Goal: Task Accomplishment & Management: Manage account settings

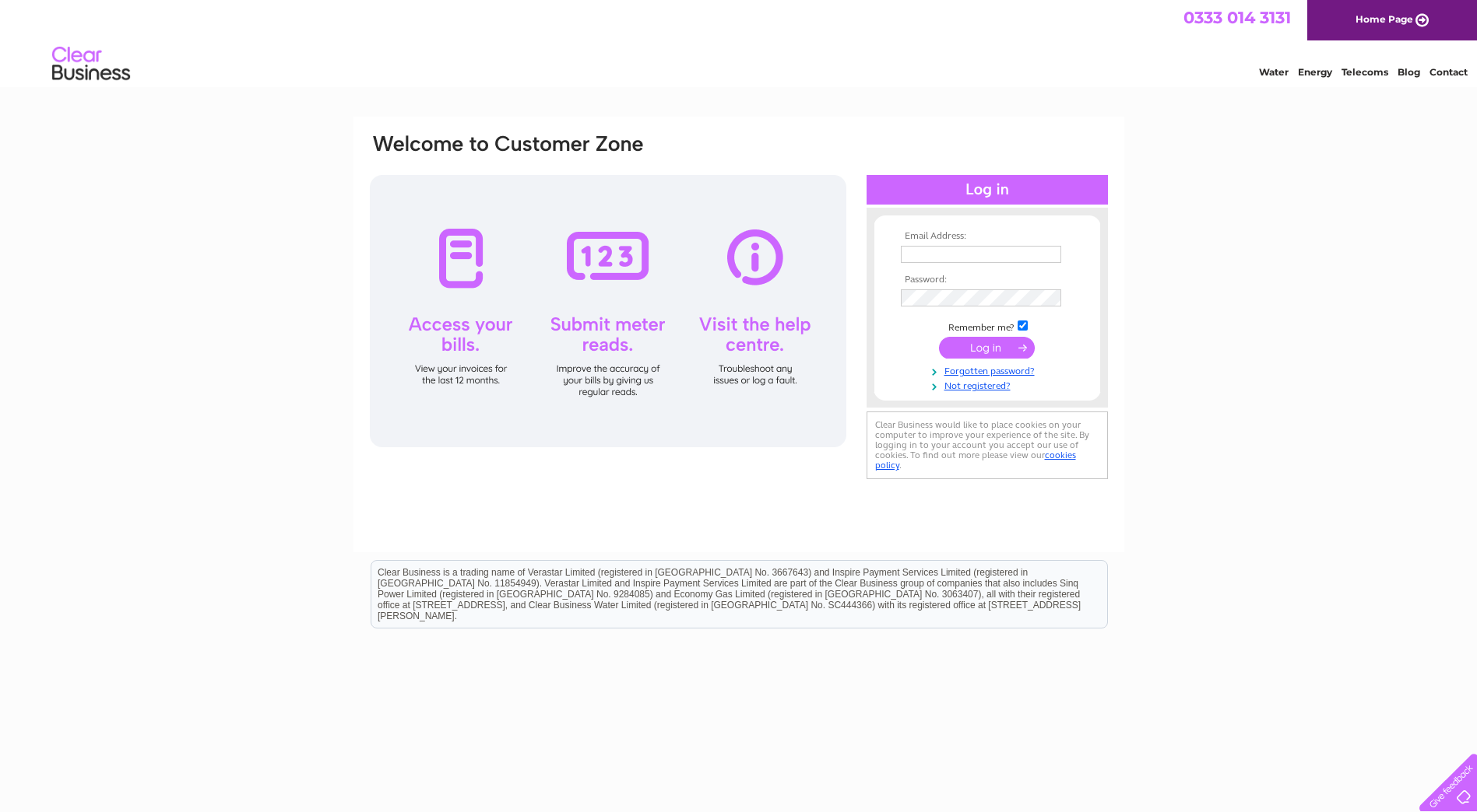
type input "lynne@harpercontracts.com"
click at [974, 346] on input "submit" at bounding box center [986, 348] width 96 height 22
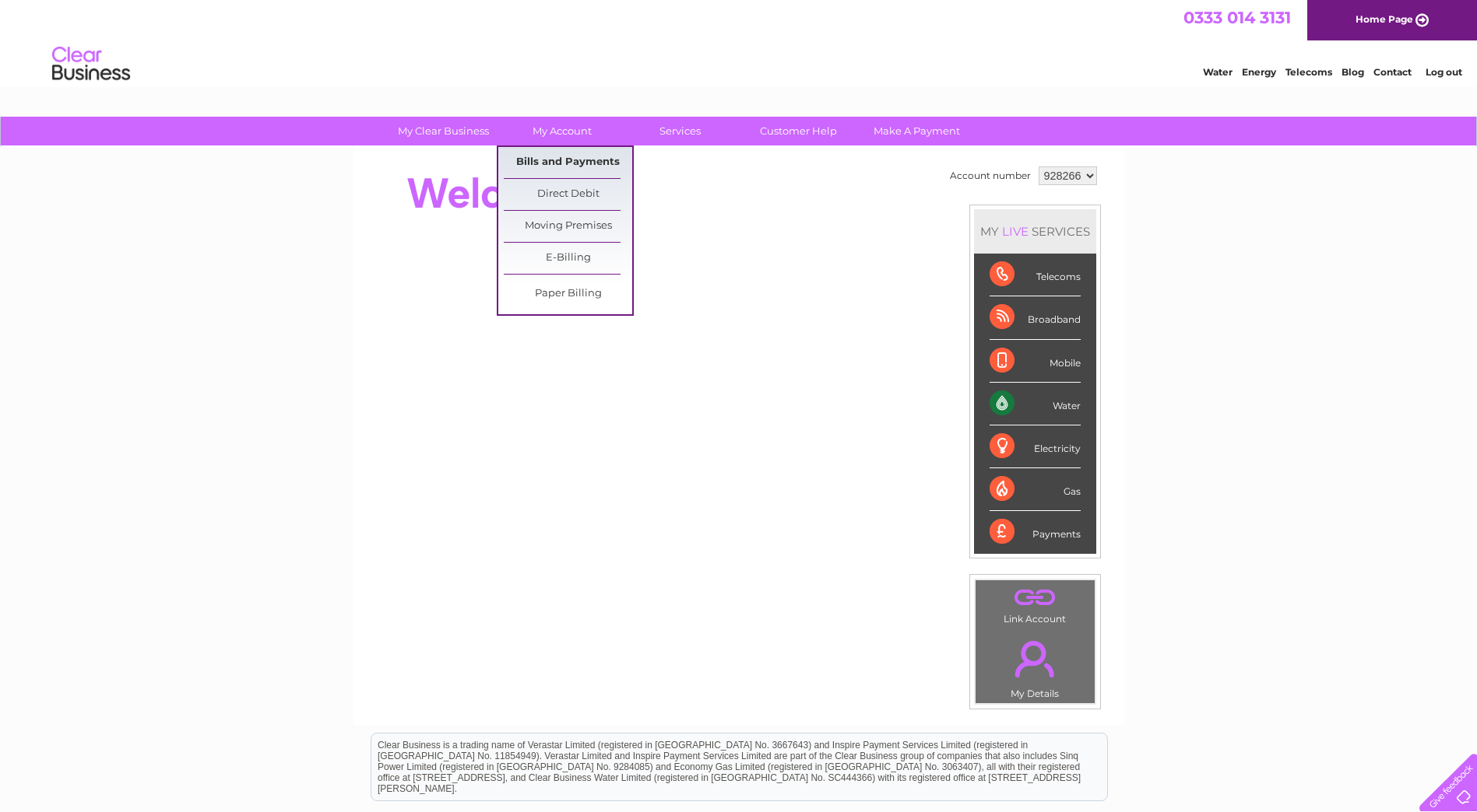
click at [575, 162] on link "Bills and Payments" at bounding box center [568, 162] width 128 height 32
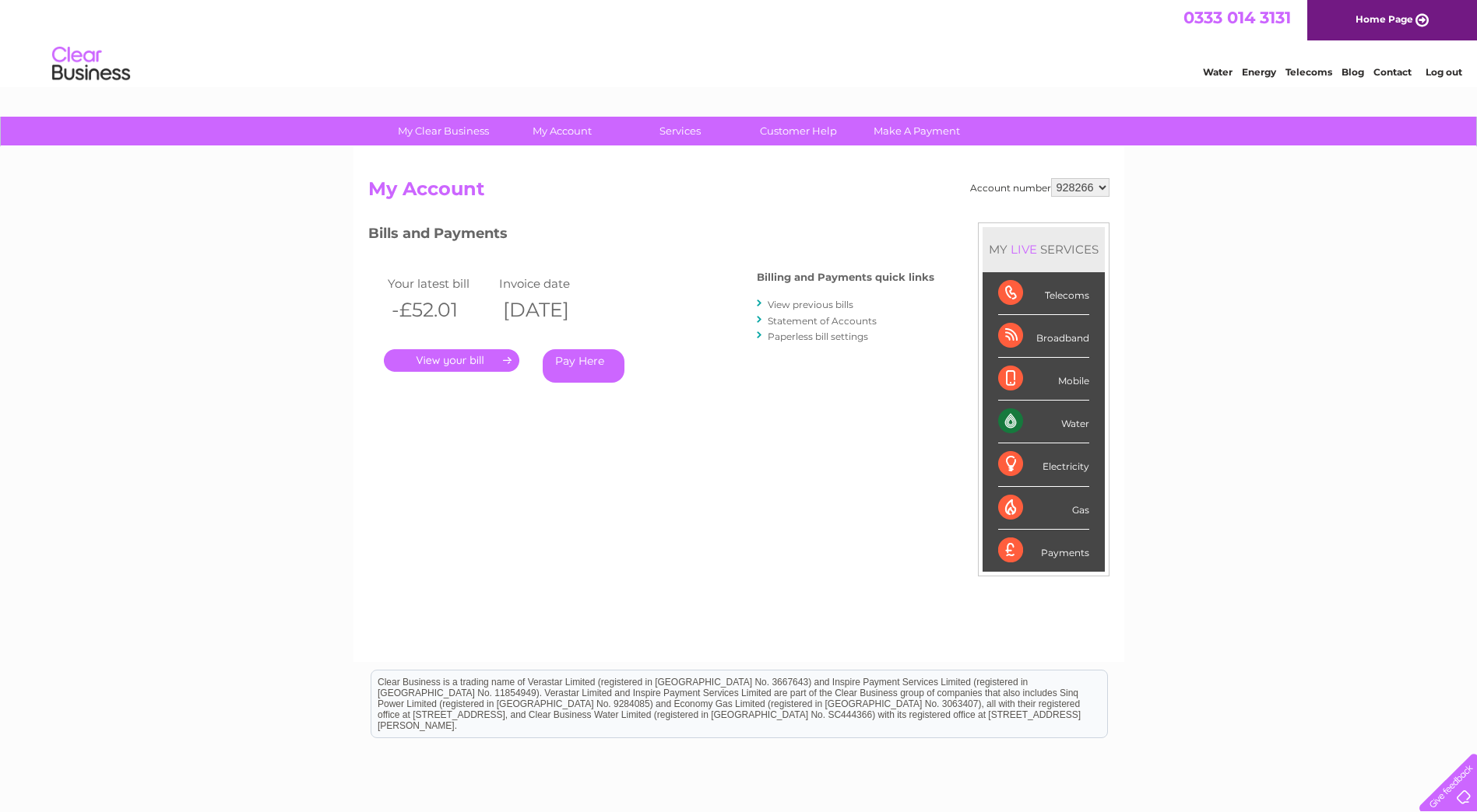
click at [1100, 184] on select "928266 928269" at bounding box center [1079, 187] width 59 height 19
select select "928269"
click at [1050, 178] on select "928266 928269" at bounding box center [1079, 187] width 59 height 19
click at [1440, 72] on link "Log out" at bounding box center [1444, 71] width 37 height 12
